Goal: Use online tool/utility: Utilize a website feature to perform a specific function

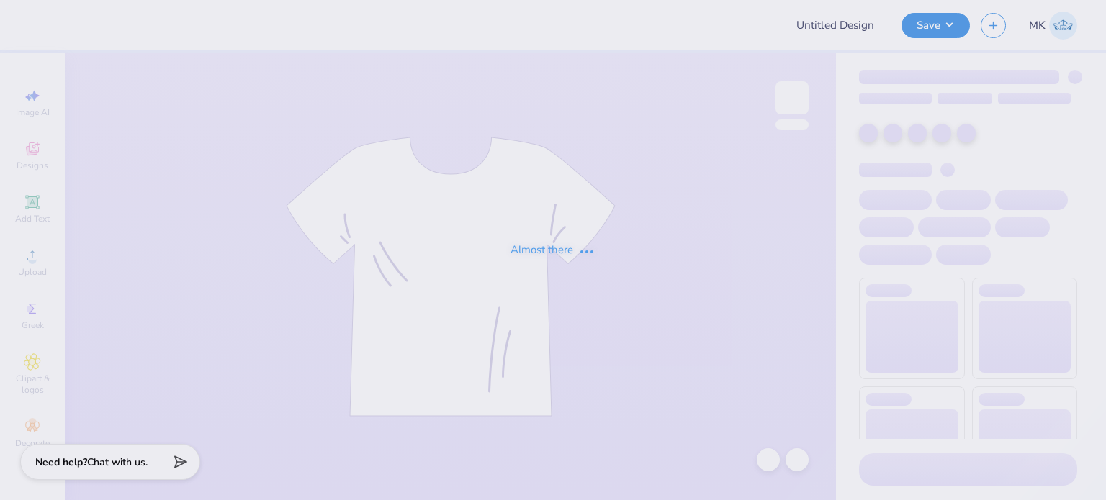
type input "MEDLIFE 2025 HAT"
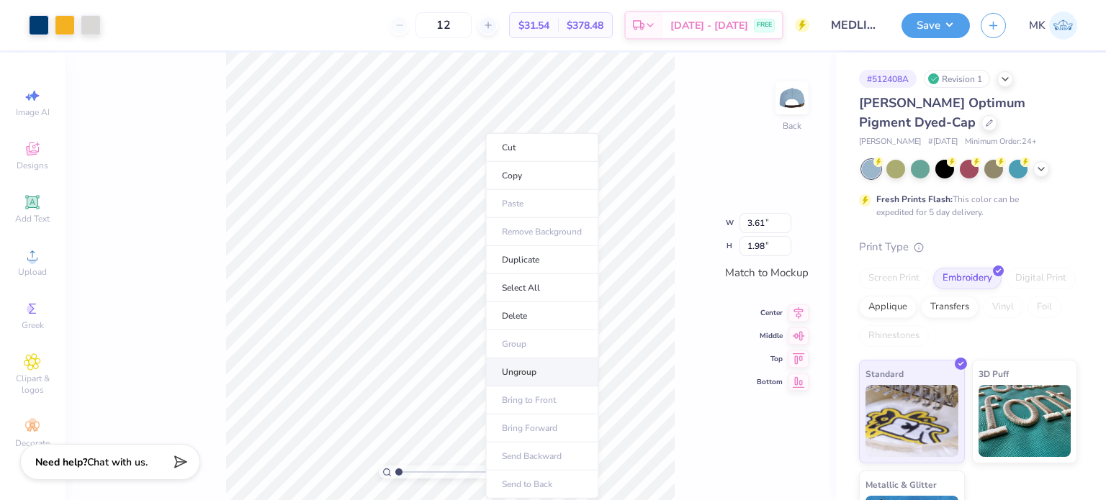
click at [520, 373] on li "Ungroup" at bounding box center [541, 373] width 113 height 28
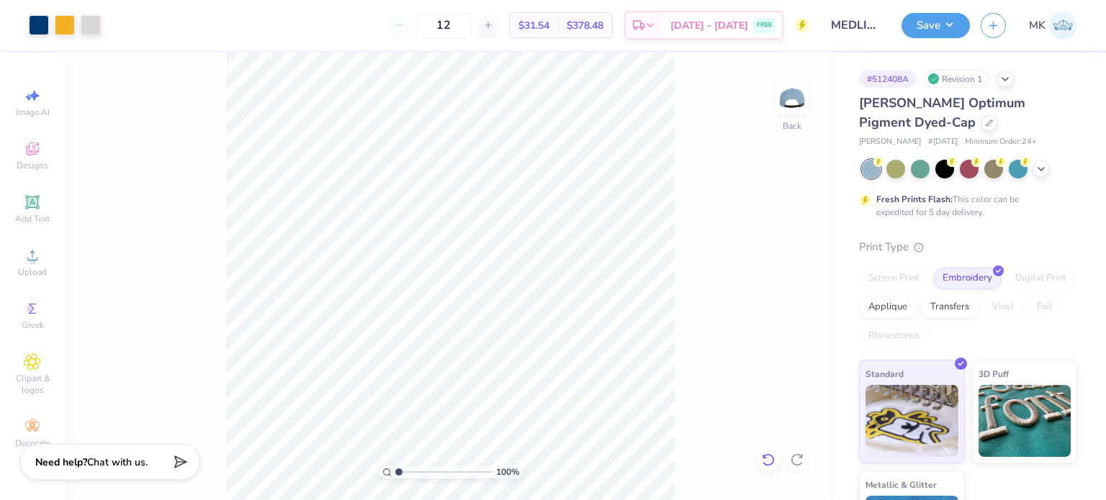
click at [772, 458] on icon at bounding box center [768, 460] width 14 height 14
click at [925, 30] on button "Save" at bounding box center [936, 23] width 68 height 25
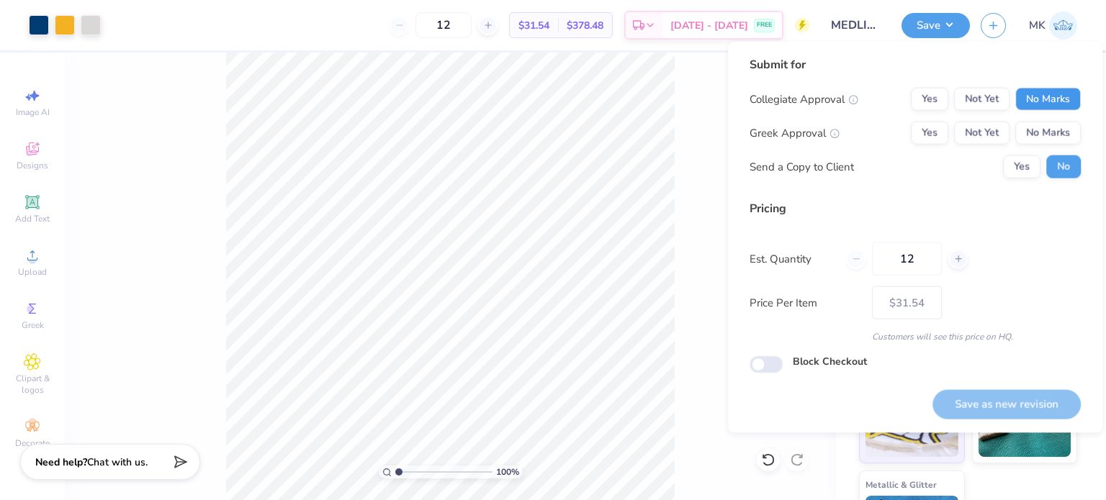
click at [1032, 101] on button "No Marks" at bounding box center [1048, 99] width 66 height 23
click at [1043, 126] on button "No Marks" at bounding box center [1048, 133] width 66 height 23
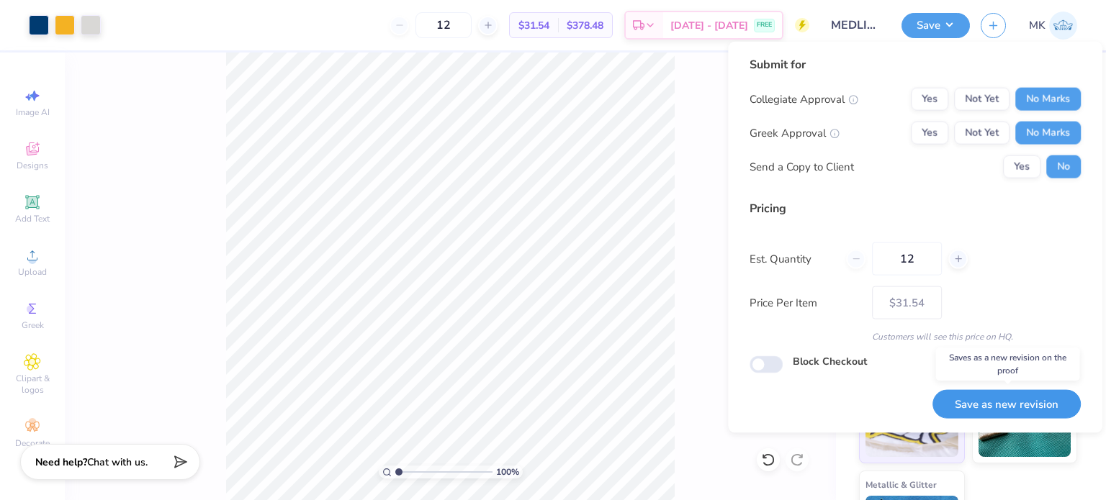
click at [988, 400] on button "Save as new revision" at bounding box center [1007, 405] width 148 height 30
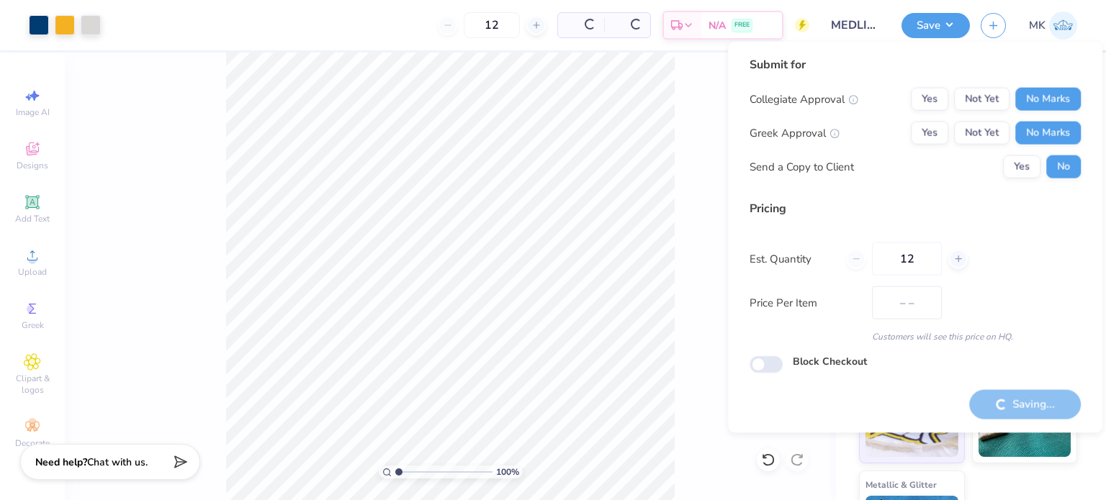
type input "$31.54"
